Goal: Find contact information: Find contact information

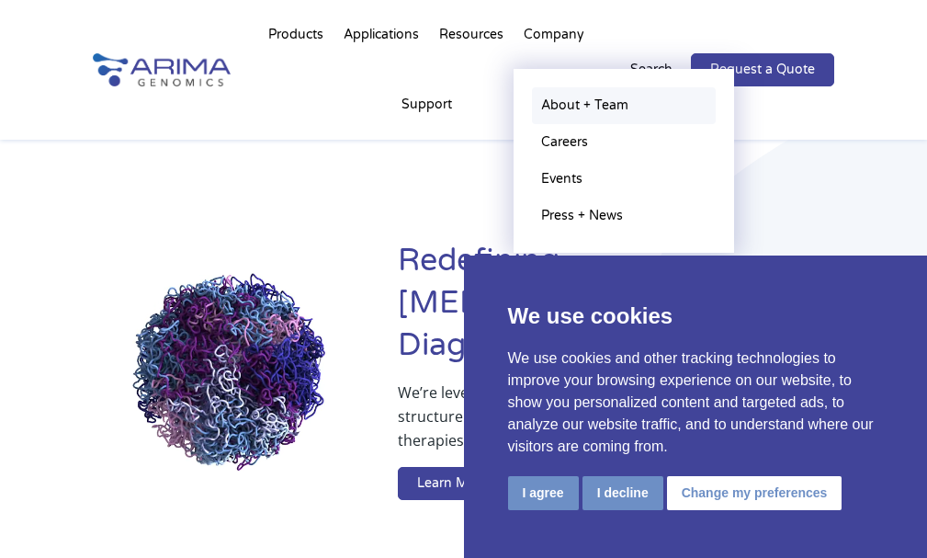
click at [581, 98] on link "About + Team" at bounding box center [624, 105] width 184 height 37
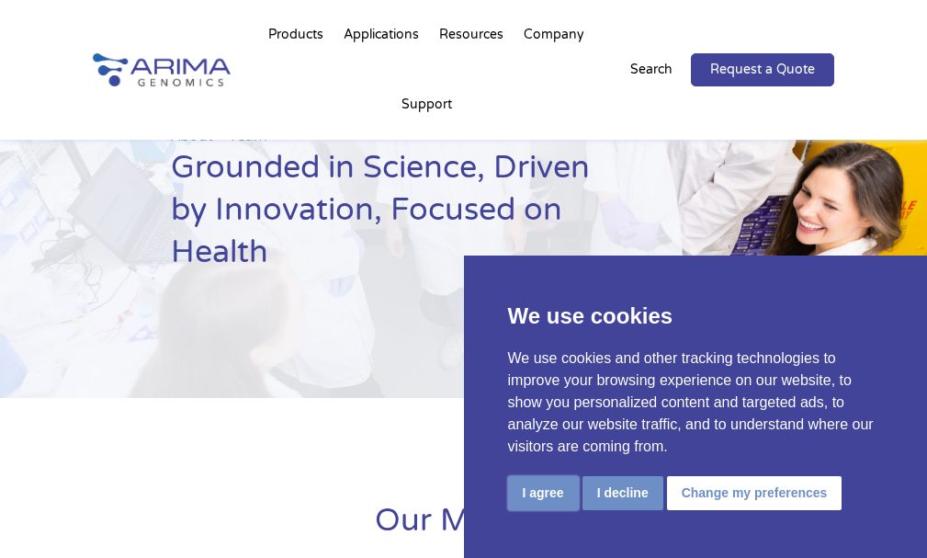
click at [518, 491] on button "I agree" at bounding box center [543, 493] width 71 height 34
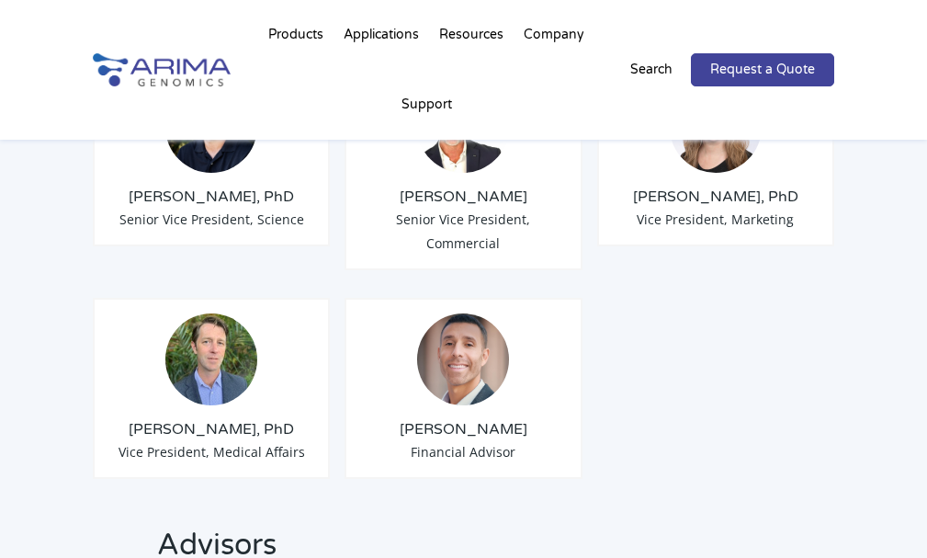
scroll to position [1929, 0]
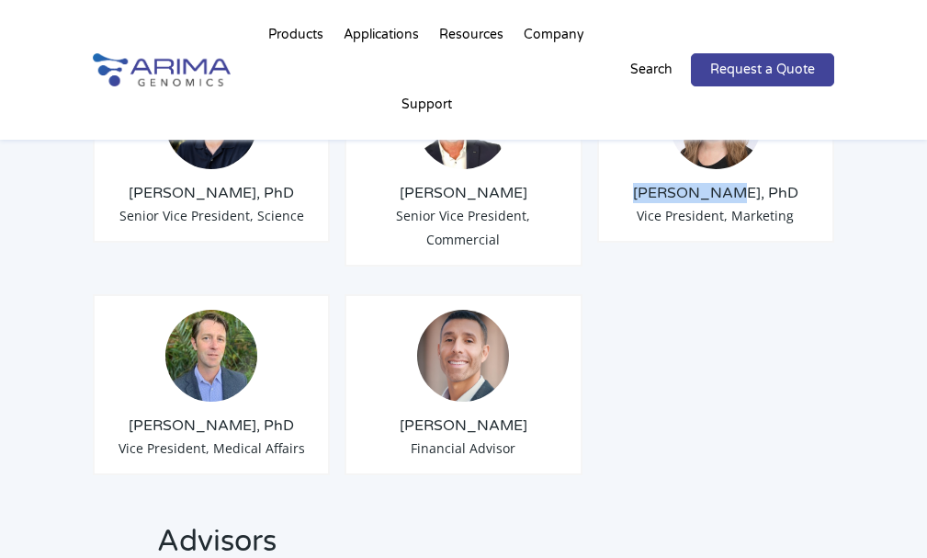
drag, startPoint x: 660, startPoint y: 187, endPoint x: 736, endPoint y: 197, distance: 76.8
click at [736, 197] on h3 "[PERSON_NAME], PhD" at bounding box center [716, 193] width 206 height 20
copy h3 "[PERSON_NAME],"
drag, startPoint x: 806, startPoint y: 213, endPoint x: 742, endPoint y: 213, distance: 63.4
click at [742, 213] on div "[PERSON_NAME], PhD Vice President, Marketing" at bounding box center [715, 152] width 237 height 181
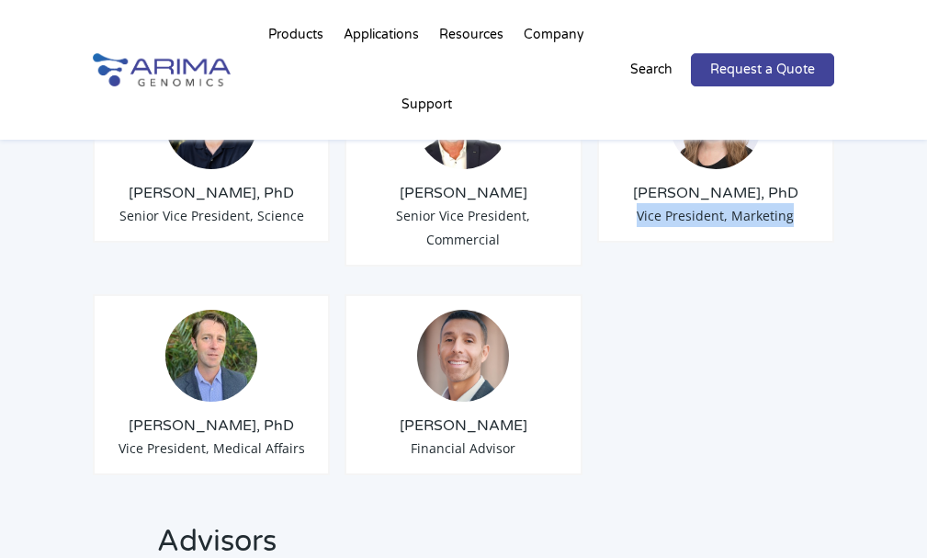
copy span "Vice President, Marketing"
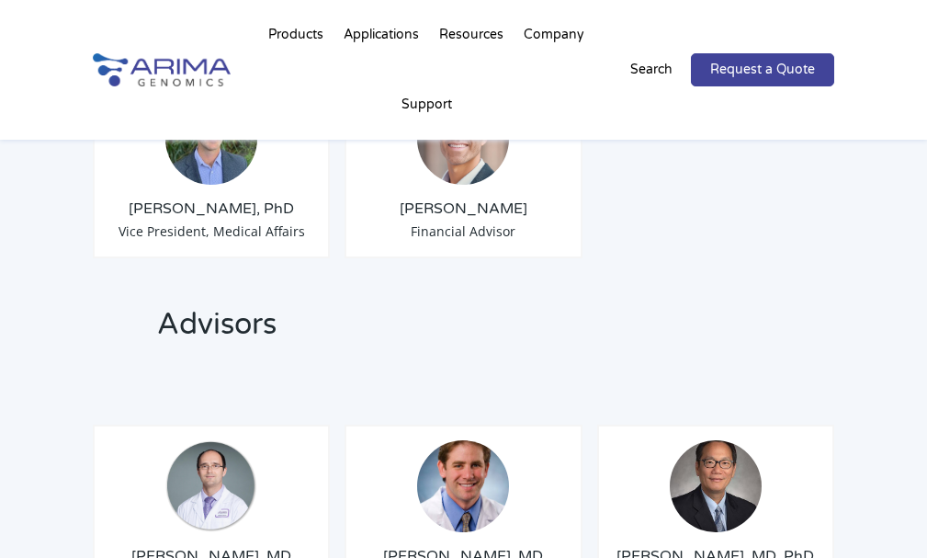
scroll to position [2150, 0]
